Goal: Information Seeking & Learning: Learn about a topic

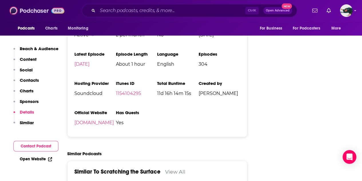
click at [21, 8] on img at bounding box center [36, 10] width 55 height 11
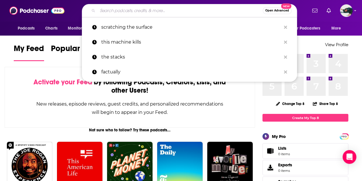
click at [130, 11] on input "Search podcasts, credits, & more..." at bounding box center [180, 10] width 165 height 9
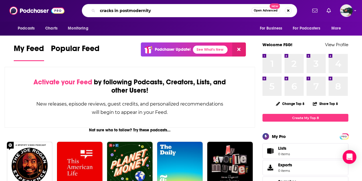
type input "cracks in postmodernity"
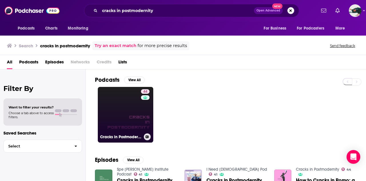
click at [131, 111] on link "44 Cracks in Postmodernity" at bounding box center [126, 115] width 56 height 56
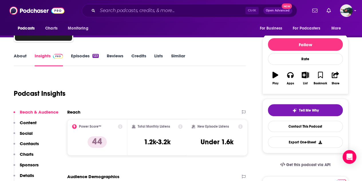
scroll to position [56, 0]
